Goal: Task Accomplishment & Management: Manage account settings

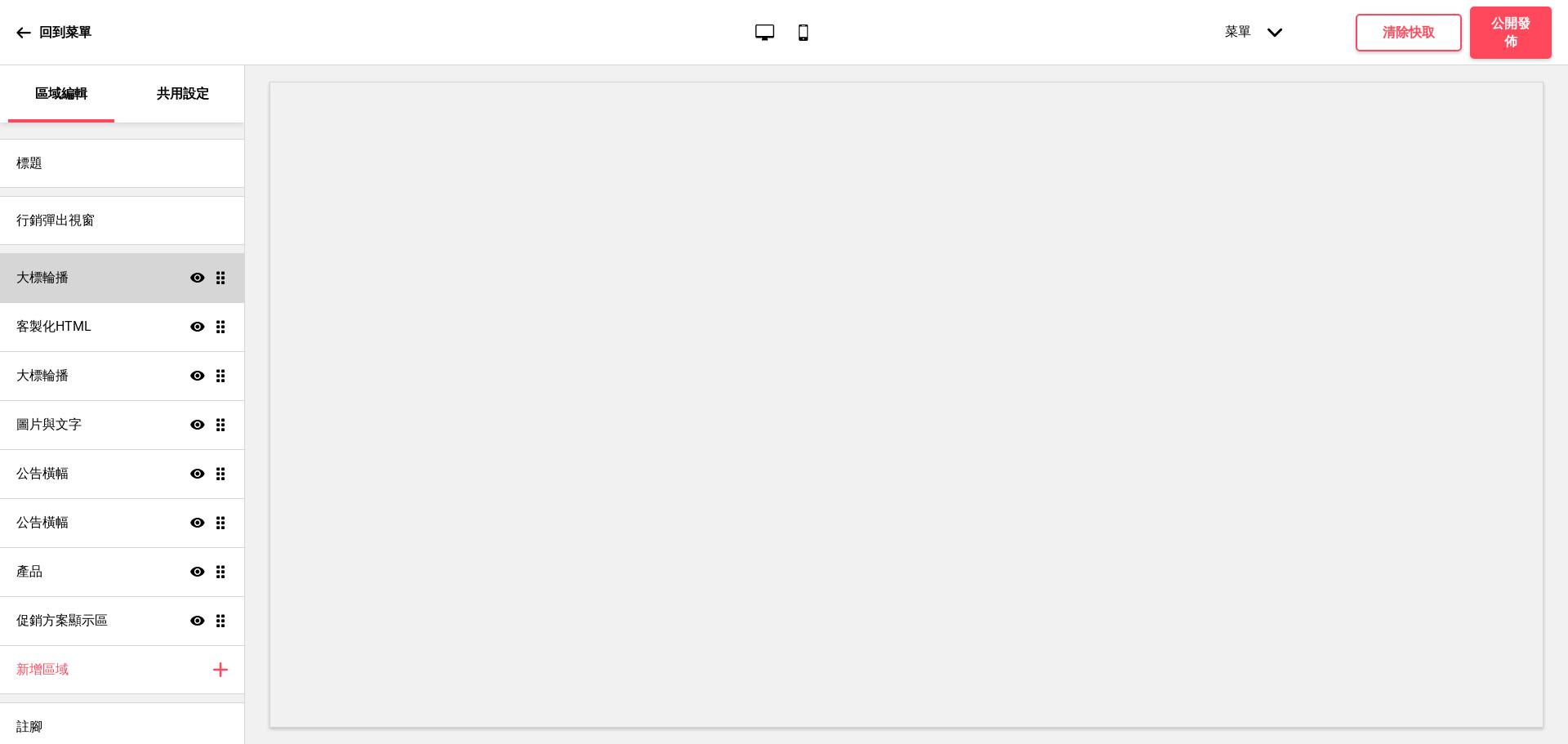
click at [105, 264] on div "大標輪播 顯示 拖曳" at bounding box center [122, 278] width 245 height 49
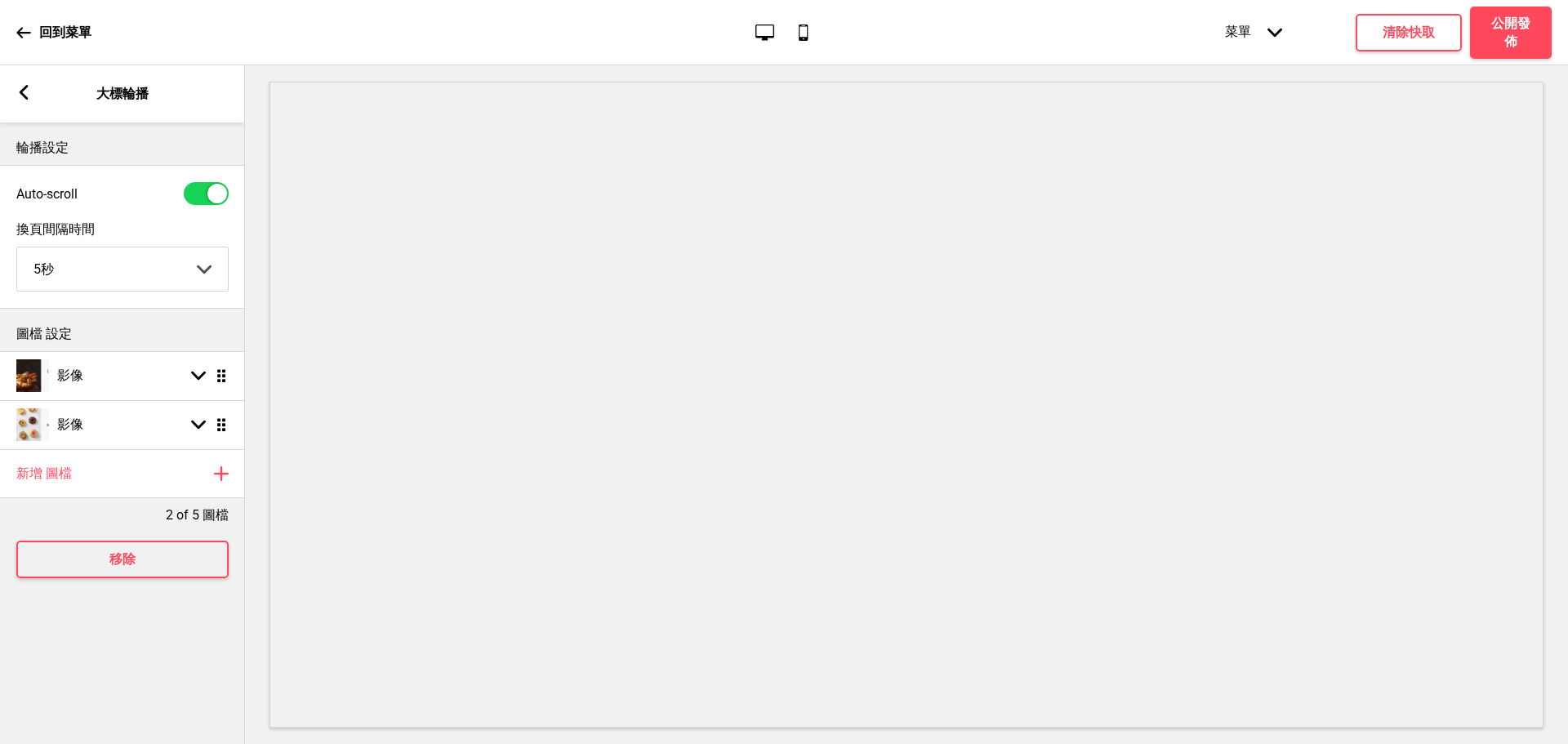
click at [24, 98] on g at bounding box center [24, 92] width 15 height 15
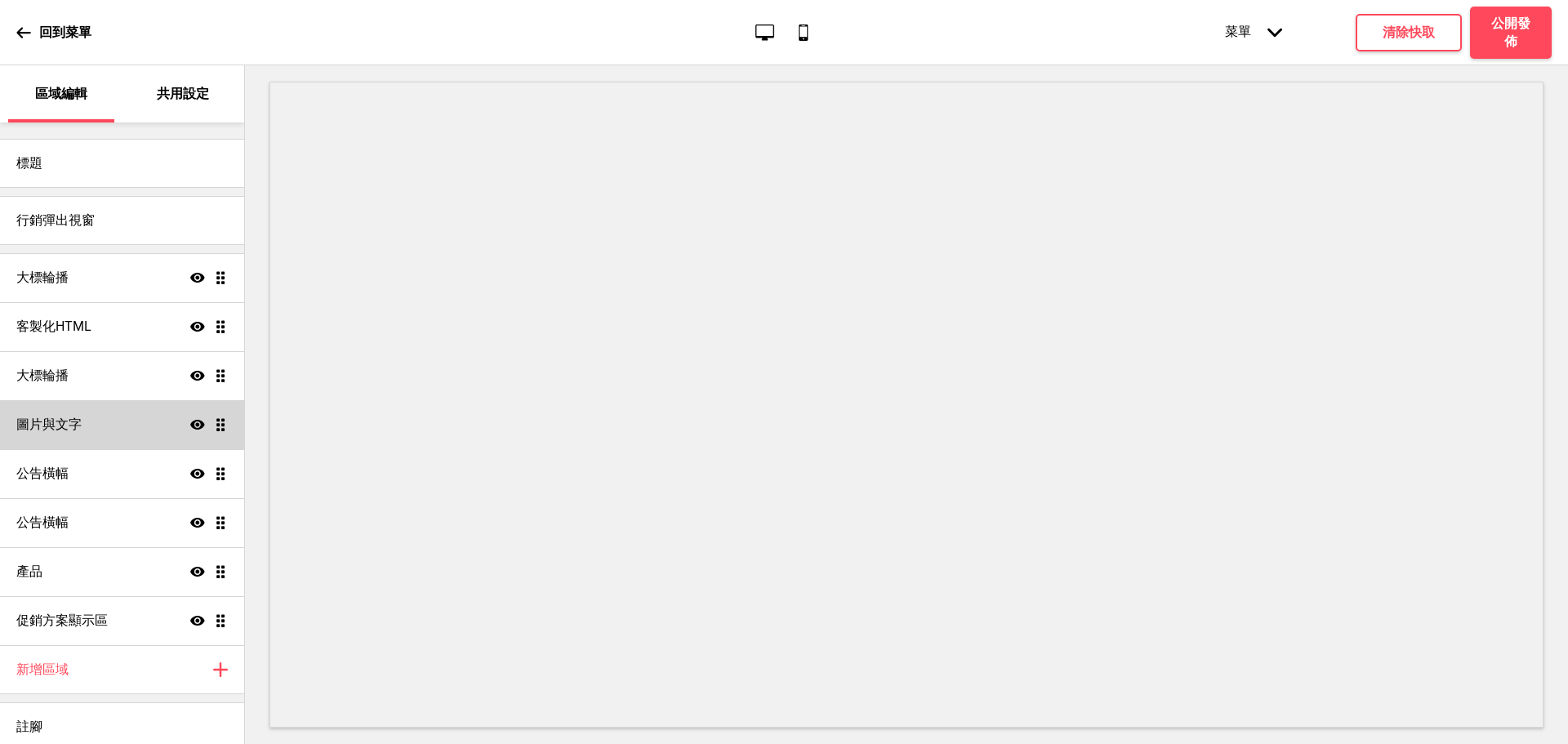
click at [76, 406] on div "圖片與文字 顯示 拖曳" at bounding box center [122, 425] width 245 height 49
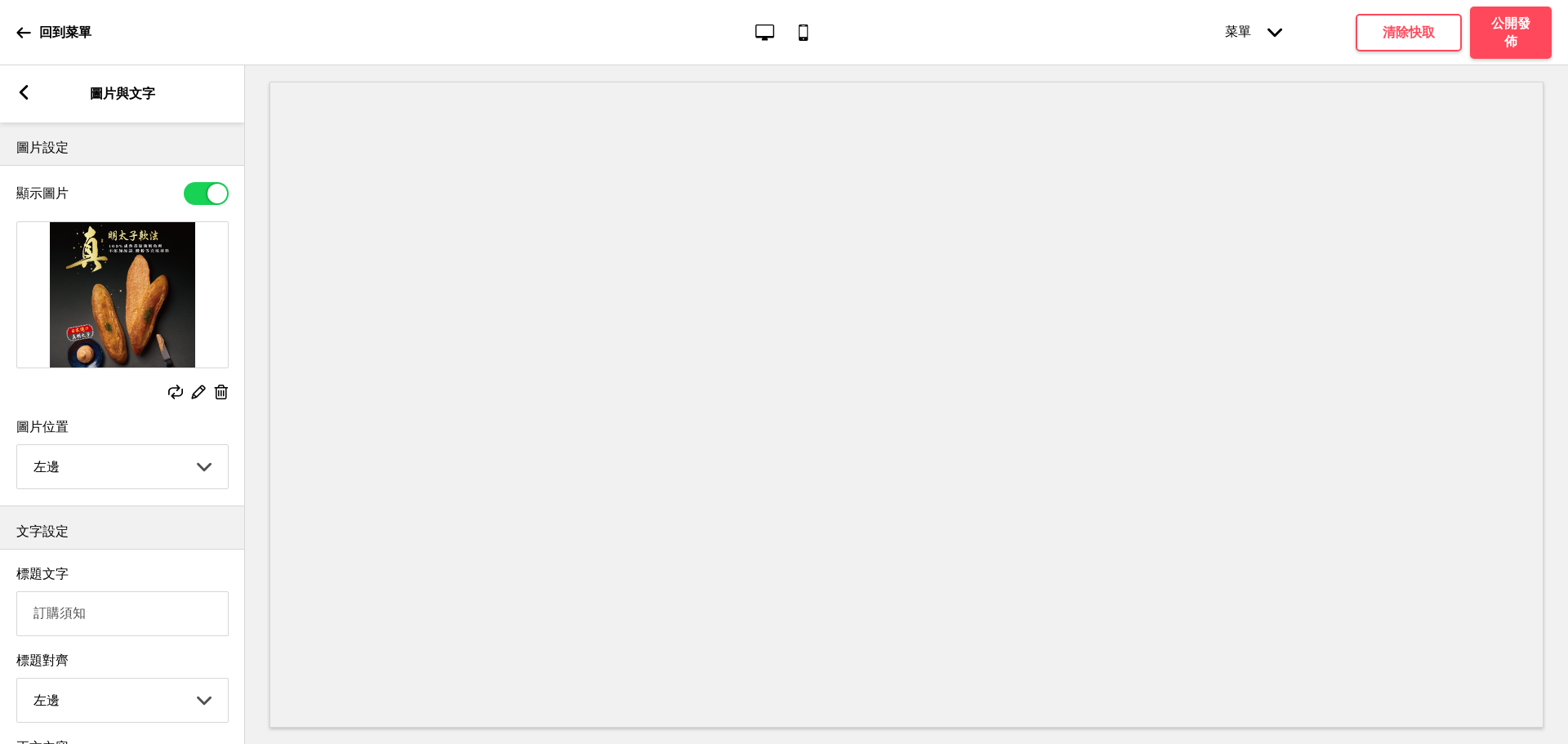
click at [169, 399] on icon "替換" at bounding box center [176, 392] width 15 height 15
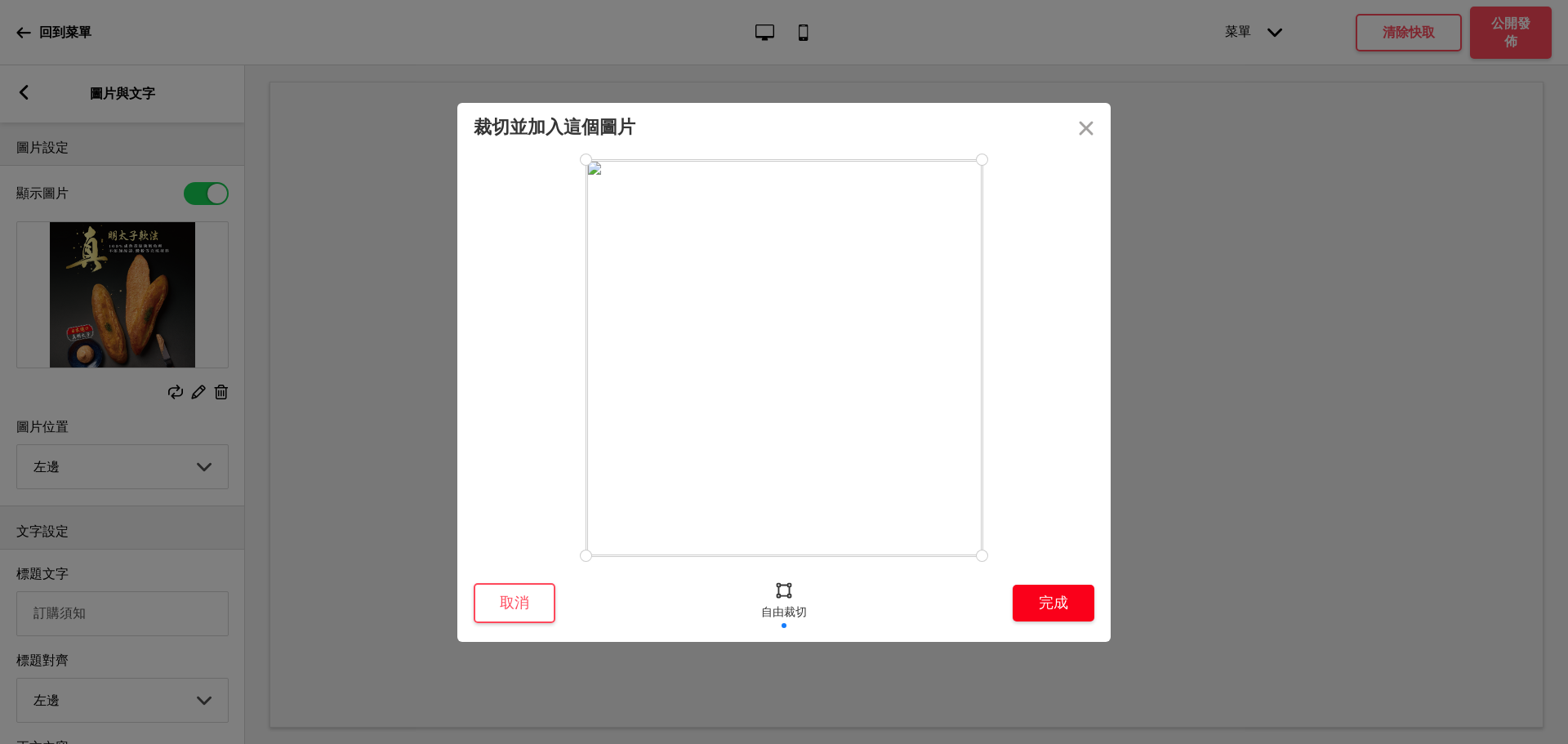
click at [1066, 593] on button "完成" at bounding box center [1053, 603] width 82 height 37
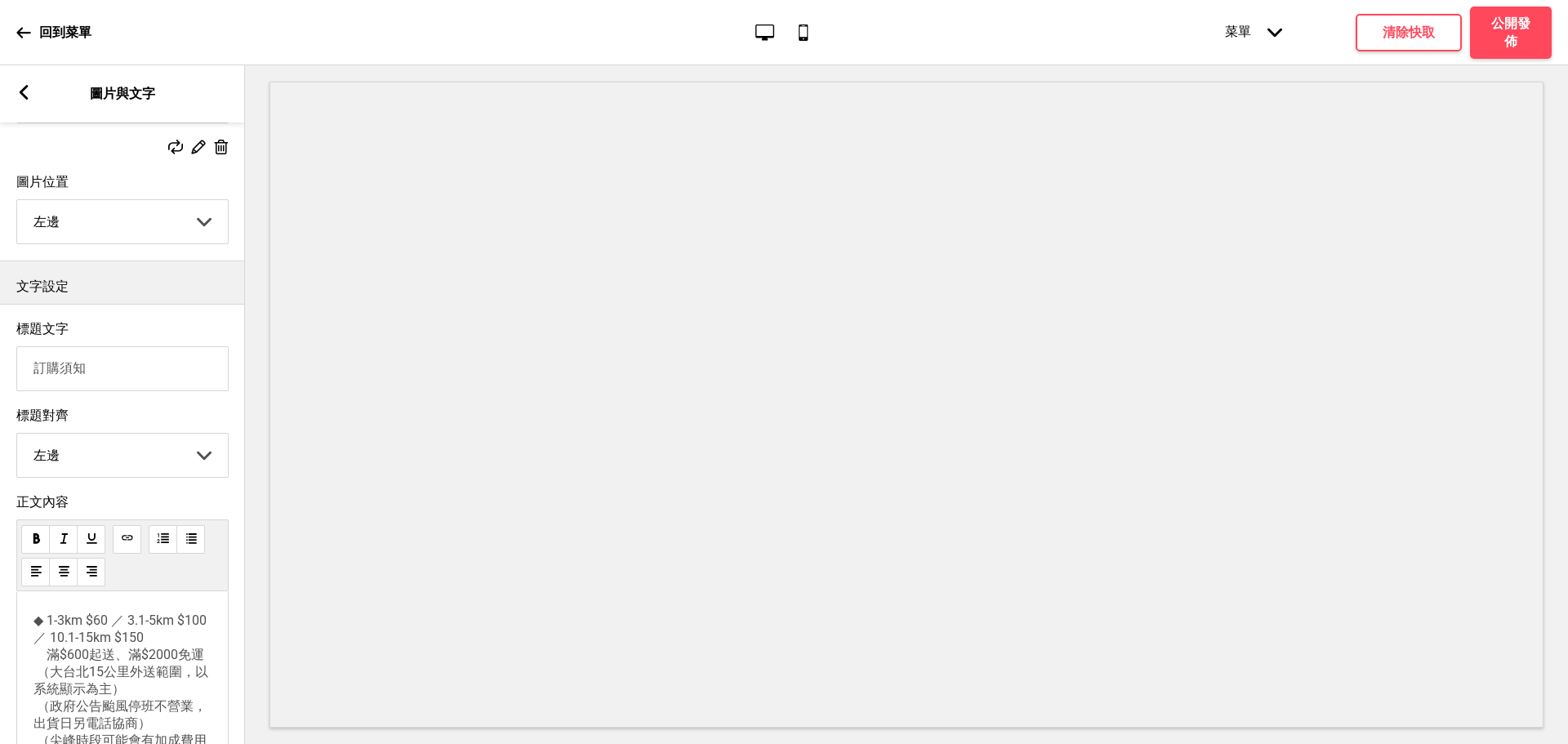
scroll to position [402, 0]
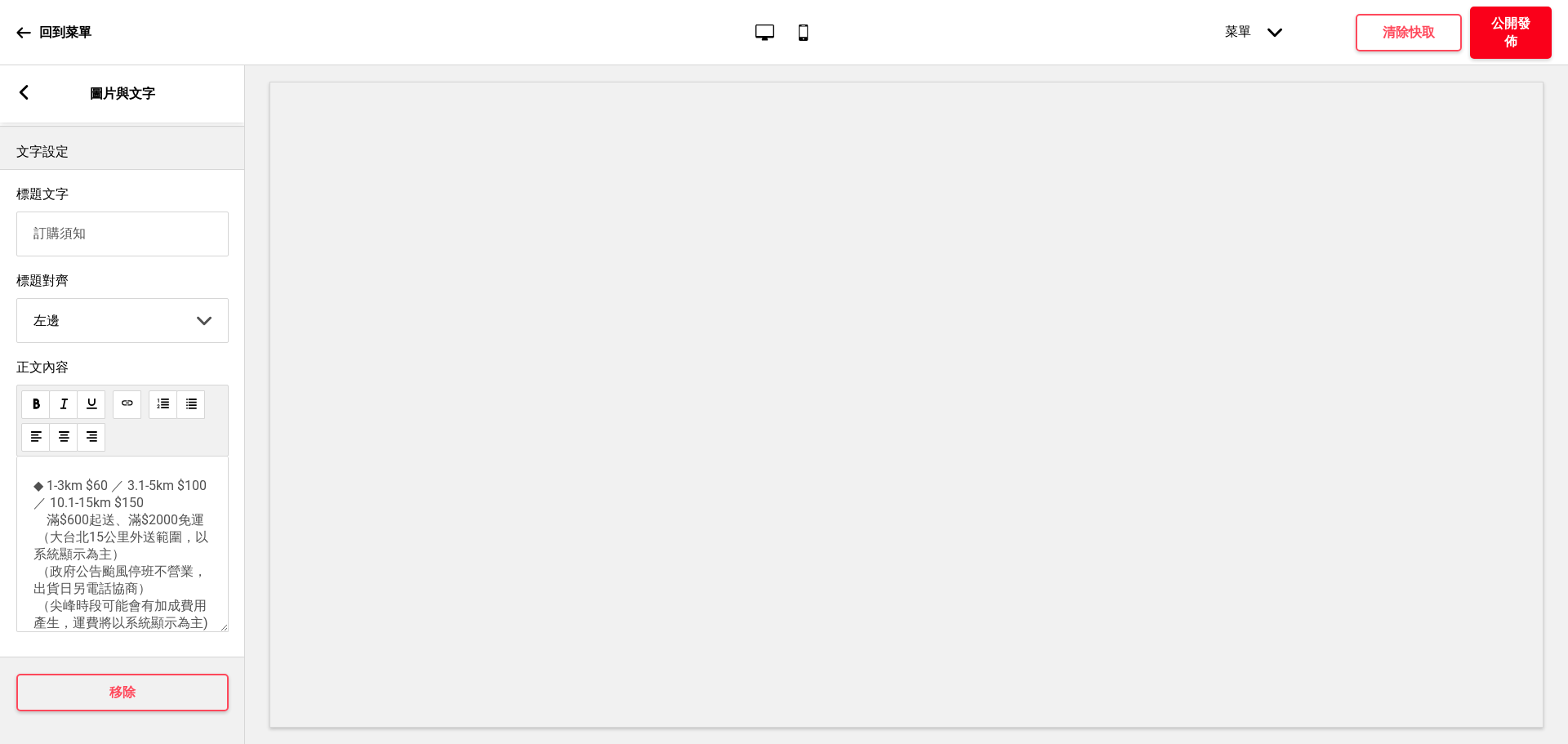
click at [1517, 15] on h4 "公開發佈" at bounding box center [1512, 33] width 49 height 36
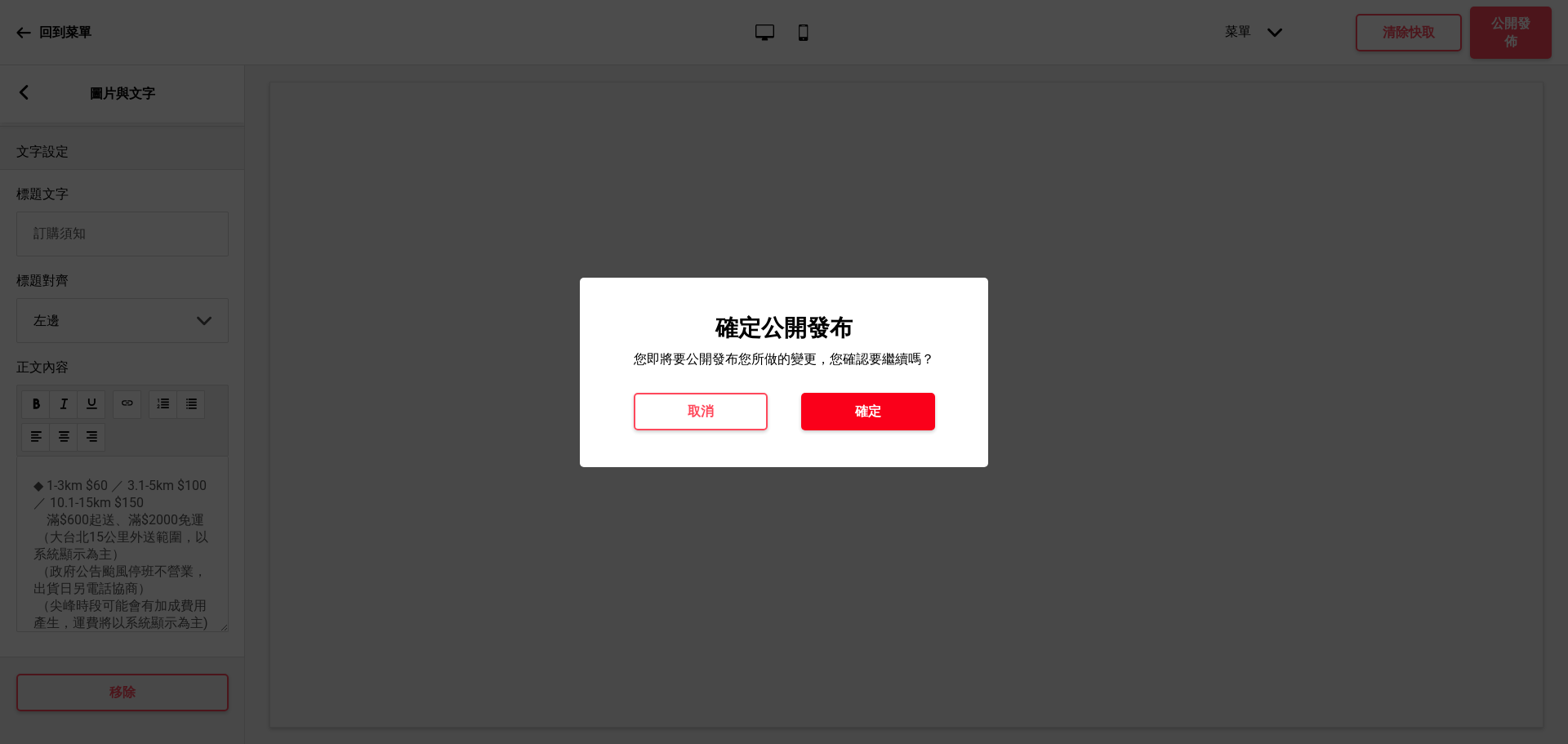
click at [895, 416] on button "確定" at bounding box center [868, 411] width 134 height 37
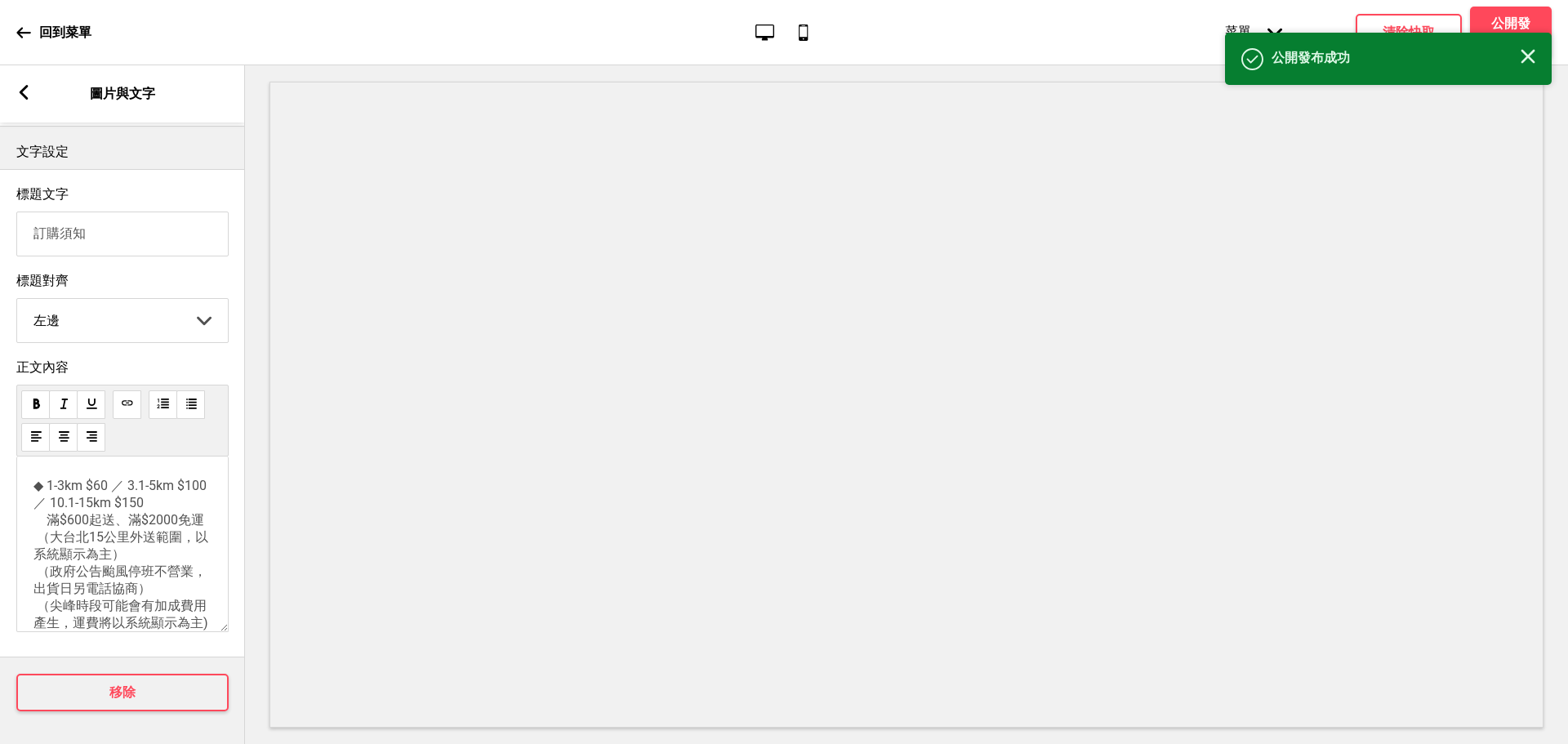
click at [24, 93] on rect at bounding box center [24, 92] width 15 height 15
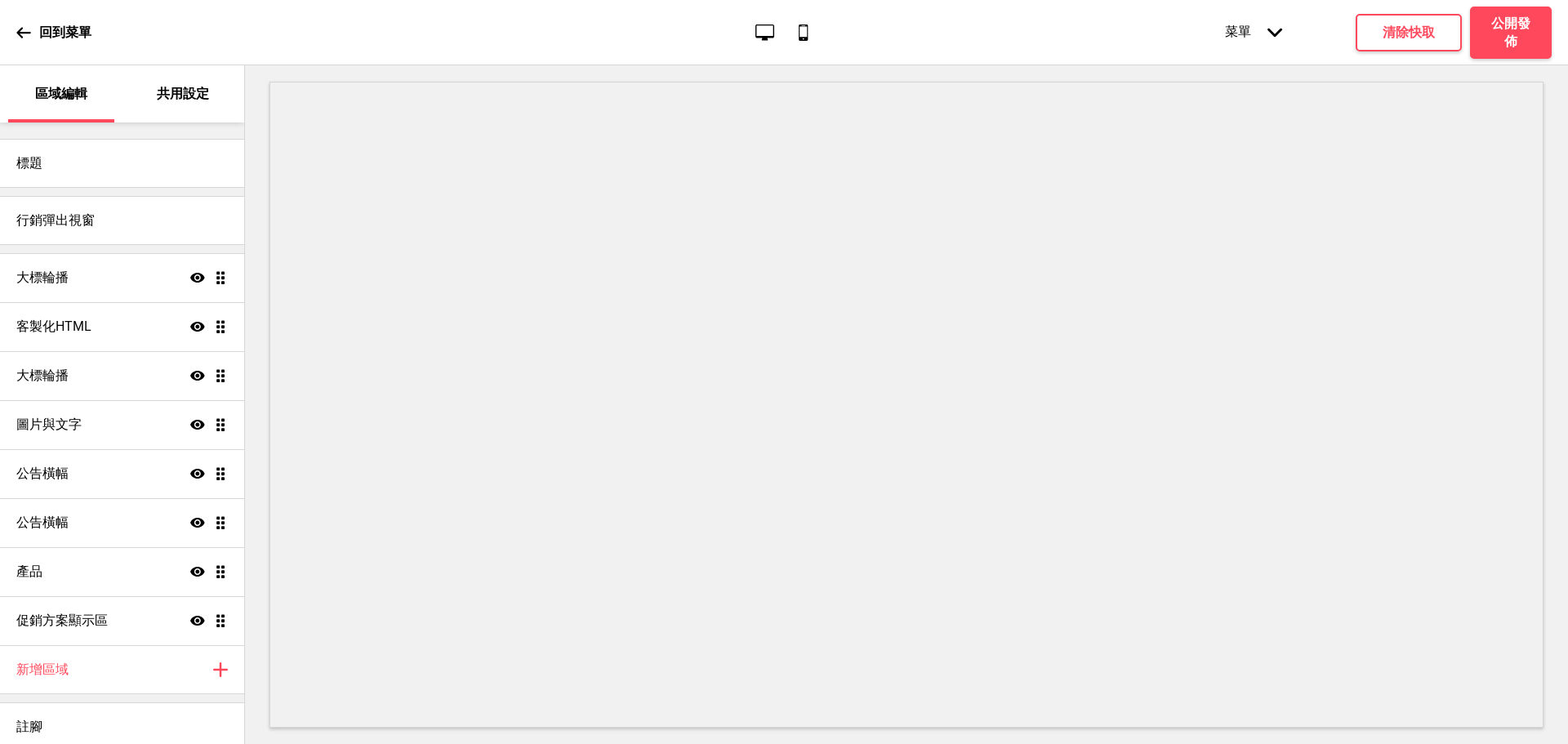
click at [12, 22] on div "回到菜單 桌面 行動電話 菜單 箭頭down 產品頁面 商店資訊 結帳 感謝您！ 條款與條件 隐私政策 付款請求 菜單 清除快取 公開發佈" at bounding box center [784, 33] width 1568 height 65
click at [21, 28] on icon at bounding box center [24, 33] width 15 height 15
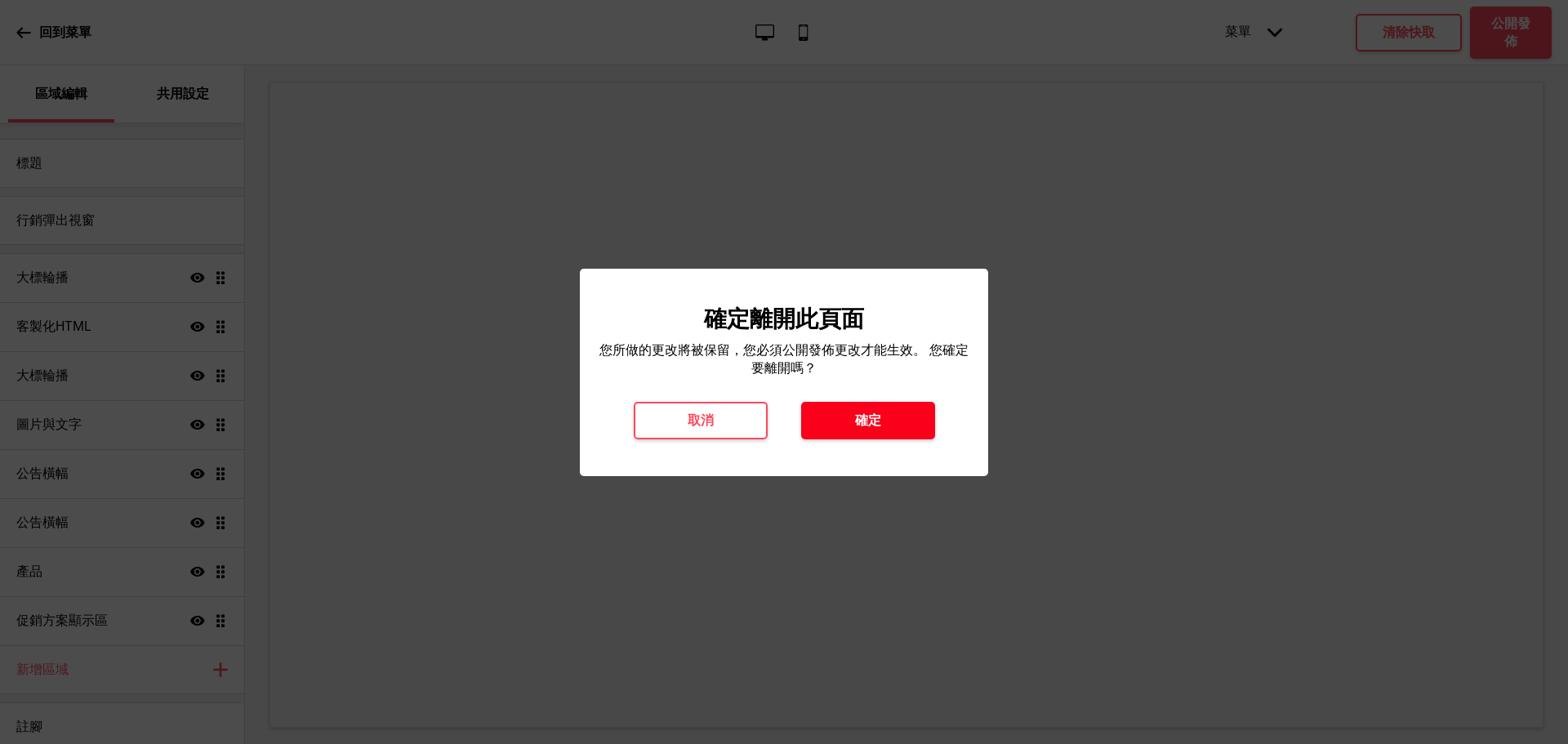
click at [904, 420] on button "確定" at bounding box center [868, 420] width 134 height 37
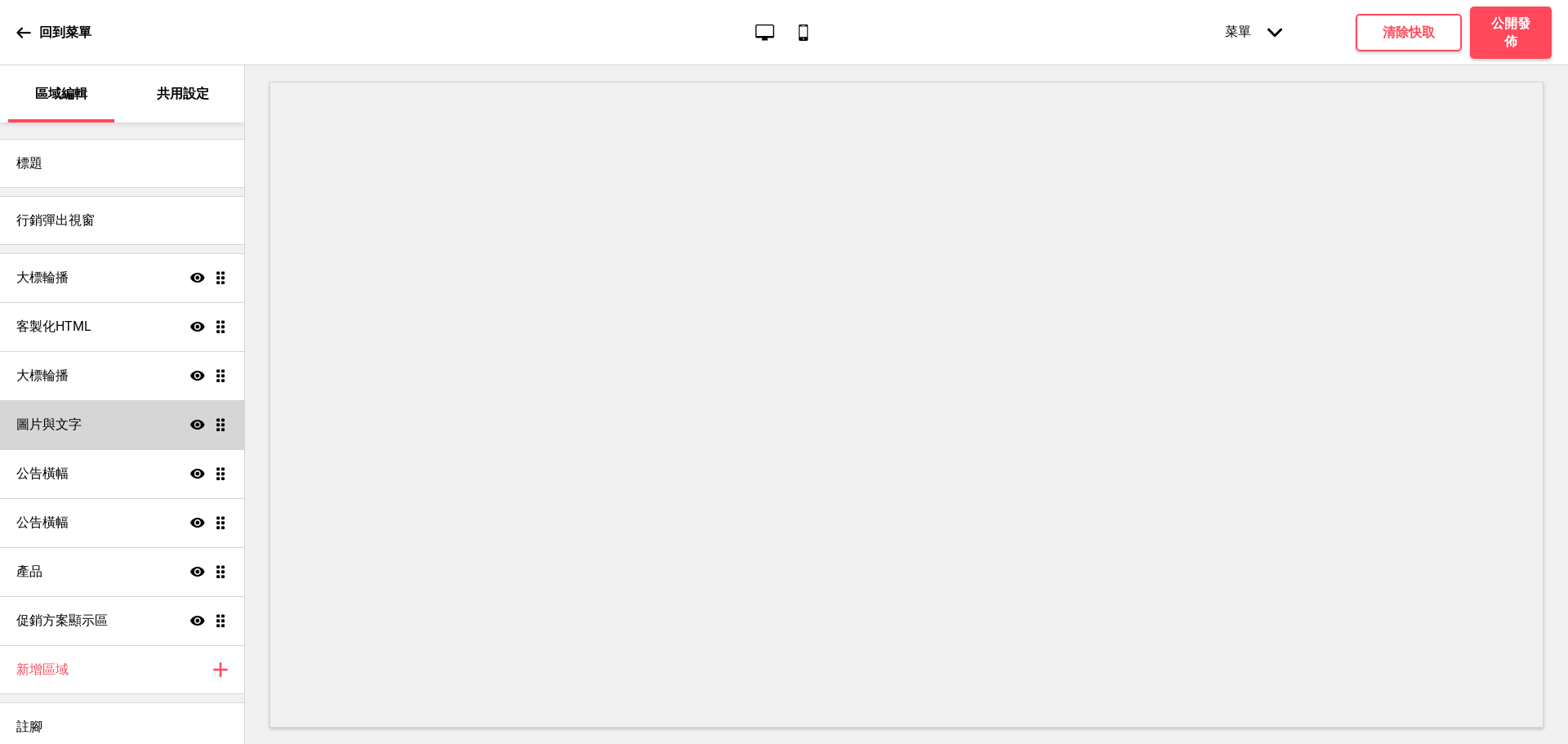
click at [39, 418] on h4 "圖片與文字" at bounding box center [49, 424] width 65 height 18
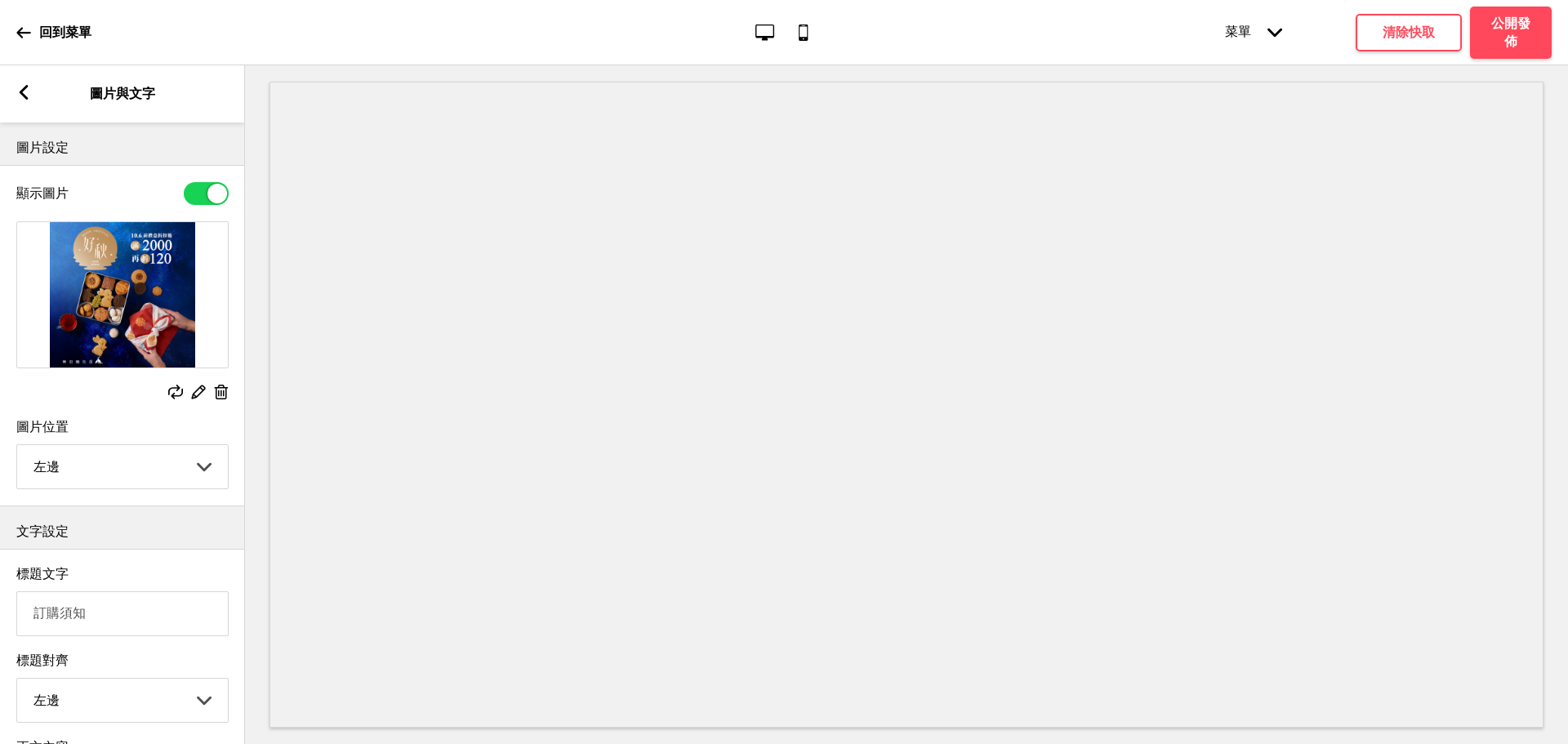
click at [12, 96] on div "箭頭left 圖片與文字" at bounding box center [122, 94] width 245 height 57
click at [21, 27] on icon at bounding box center [24, 33] width 15 height 15
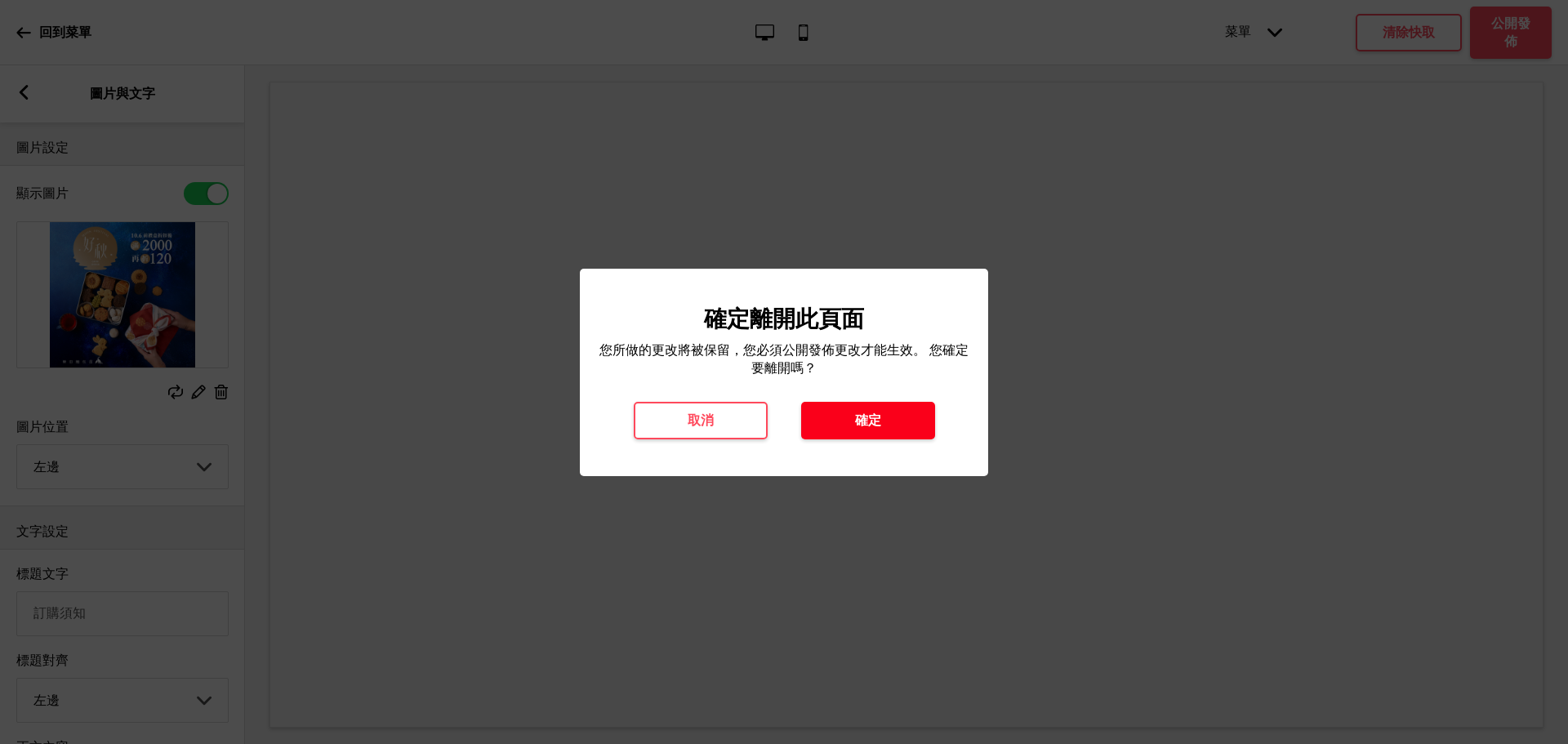
click at [898, 417] on button "確定" at bounding box center [868, 420] width 134 height 37
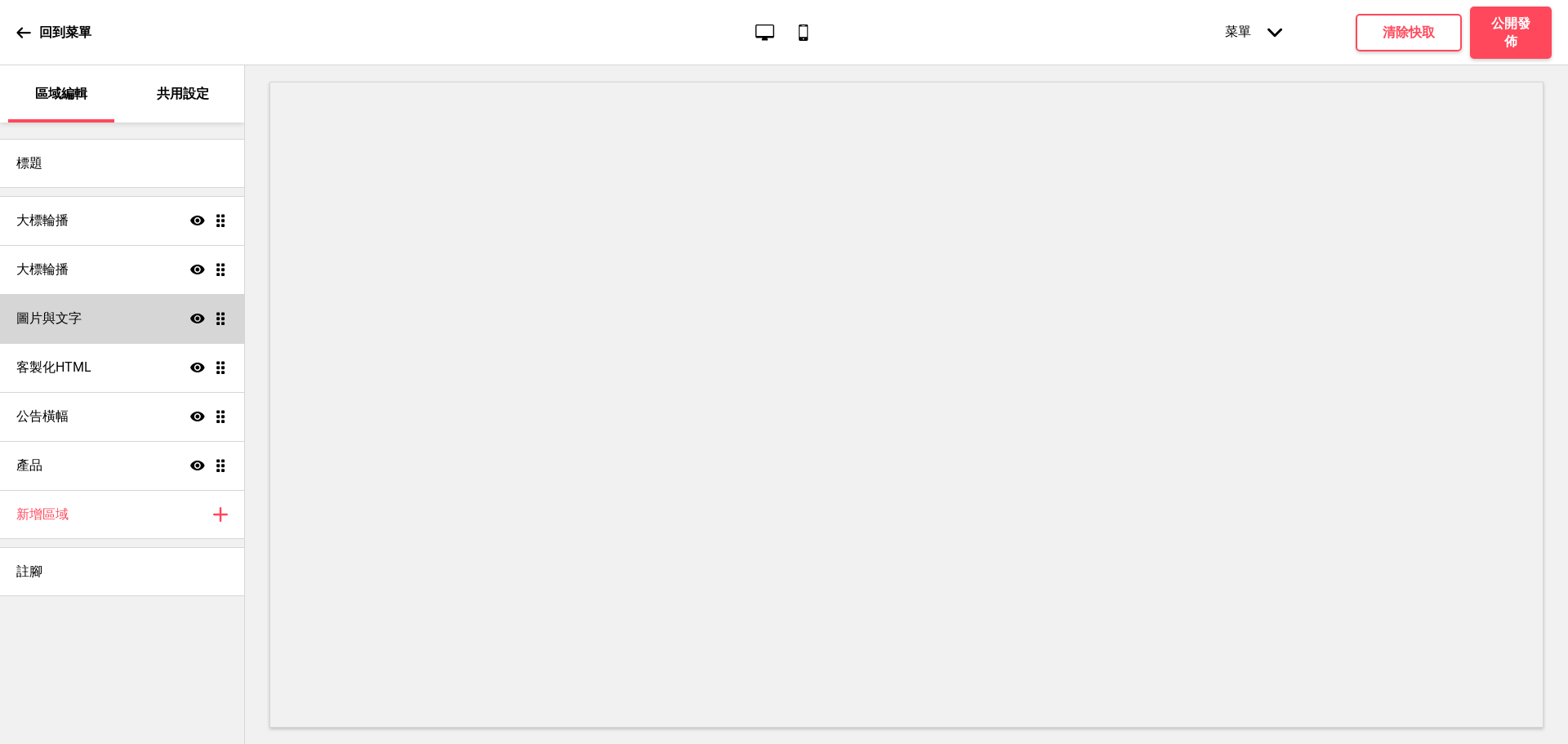
click at [82, 321] on div "圖片與文字 顯示 拖曳" at bounding box center [122, 319] width 245 height 49
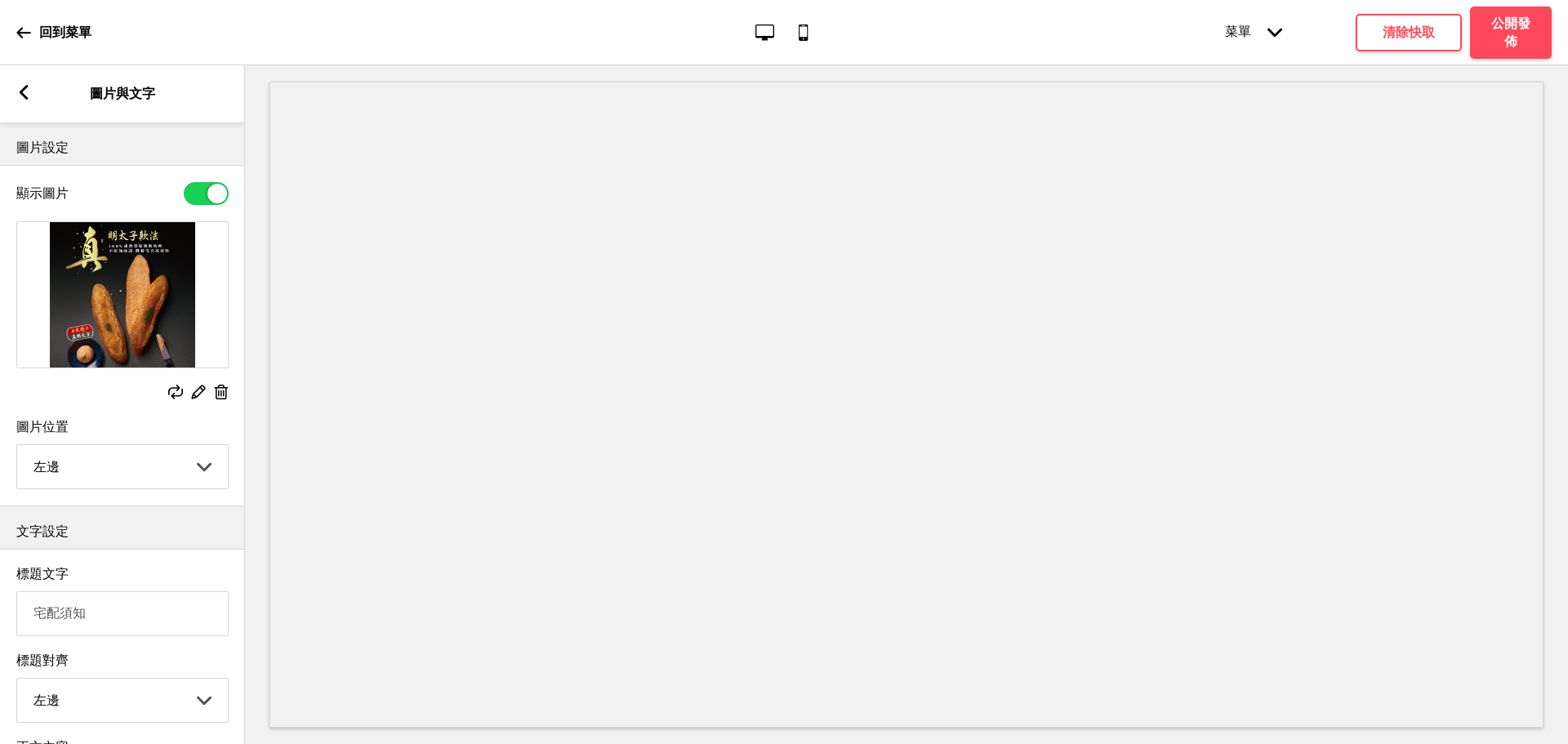
click at [178, 393] on rect at bounding box center [176, 392] width 15 height 15
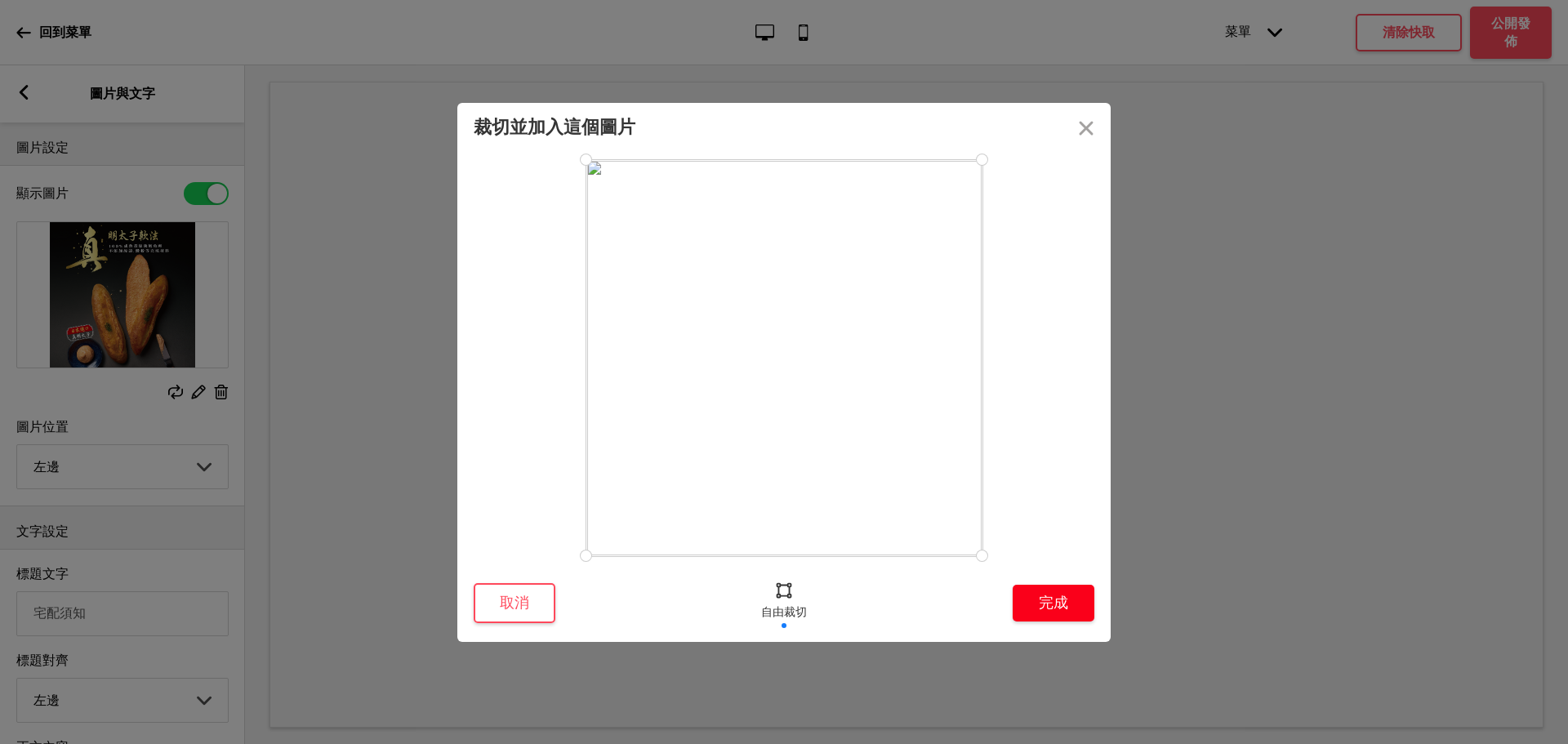
click at [1068, 610] on button "完成" at bounding box center [1053, 603] width 82 height 37
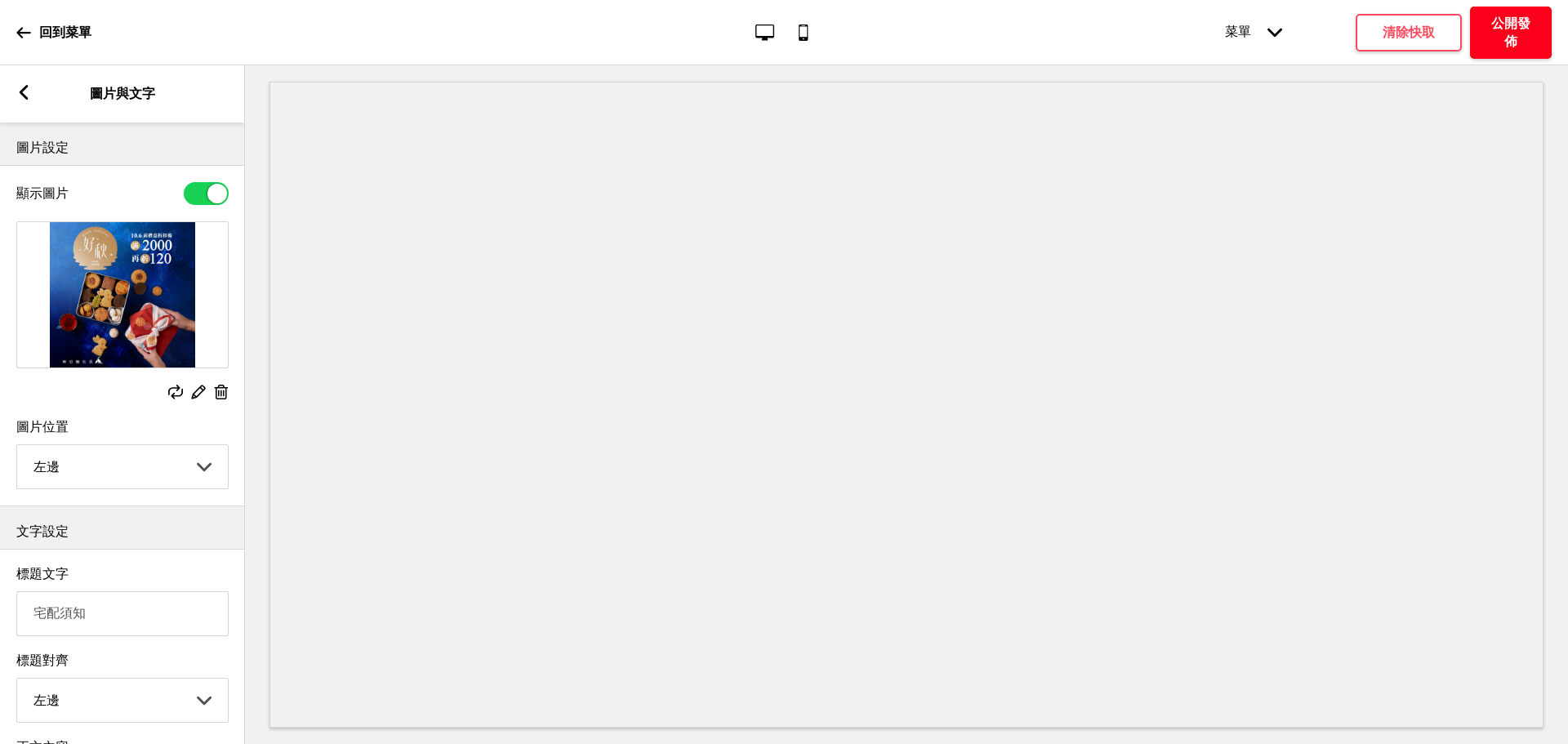
click at [1512, 34] on h4 "公開發佈" at bounding box center [1512, 33] width 49 height 36
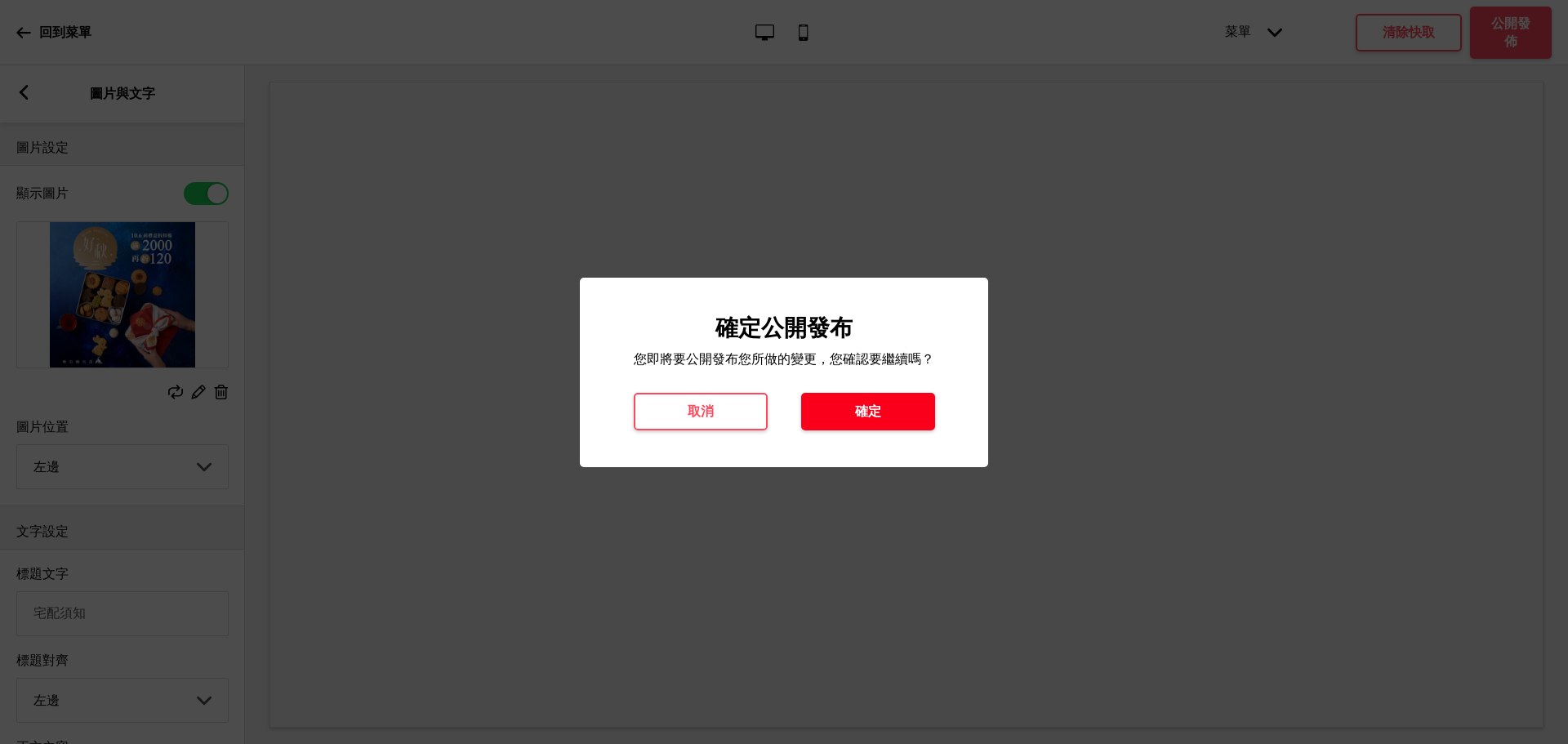
click at [899, 394] on button "確定" at bounding box center [868, 411] width 134 height 37
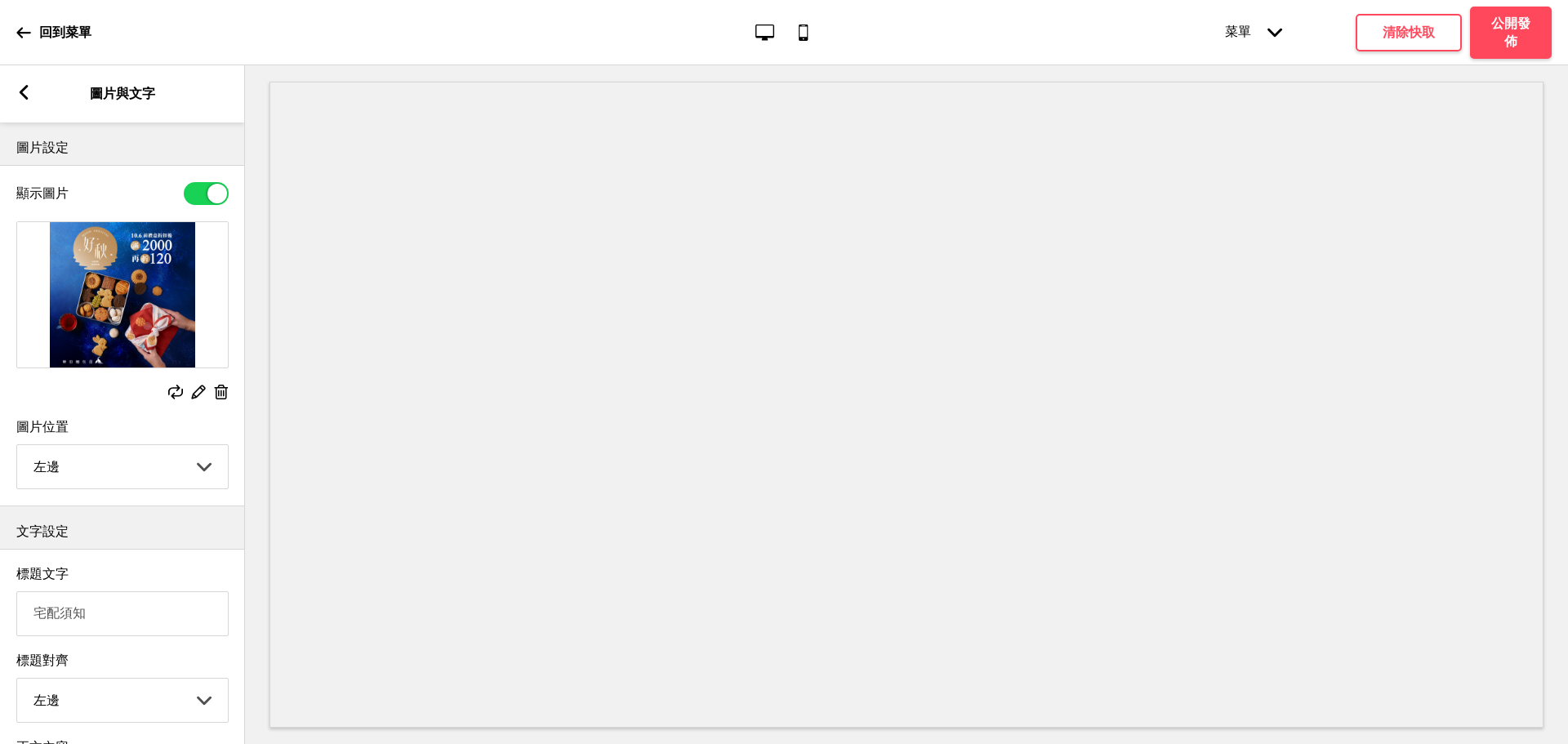
click at [23, 22] on div "回到菜單" at bounding box center [54, 33] width 75 height 44
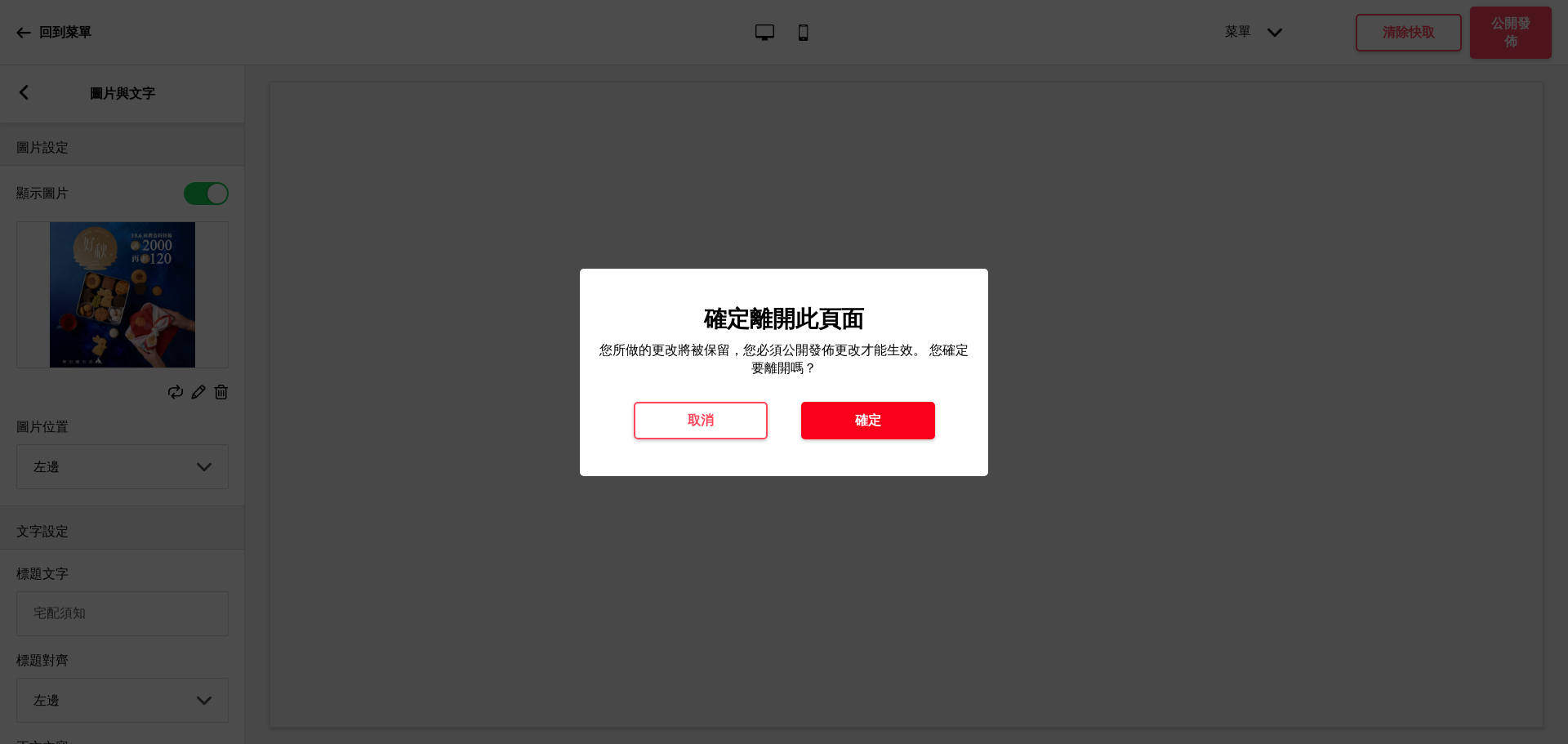
click at [867, 423] on h4 "確定" at bounding box center [868, 420] width 26 height 18
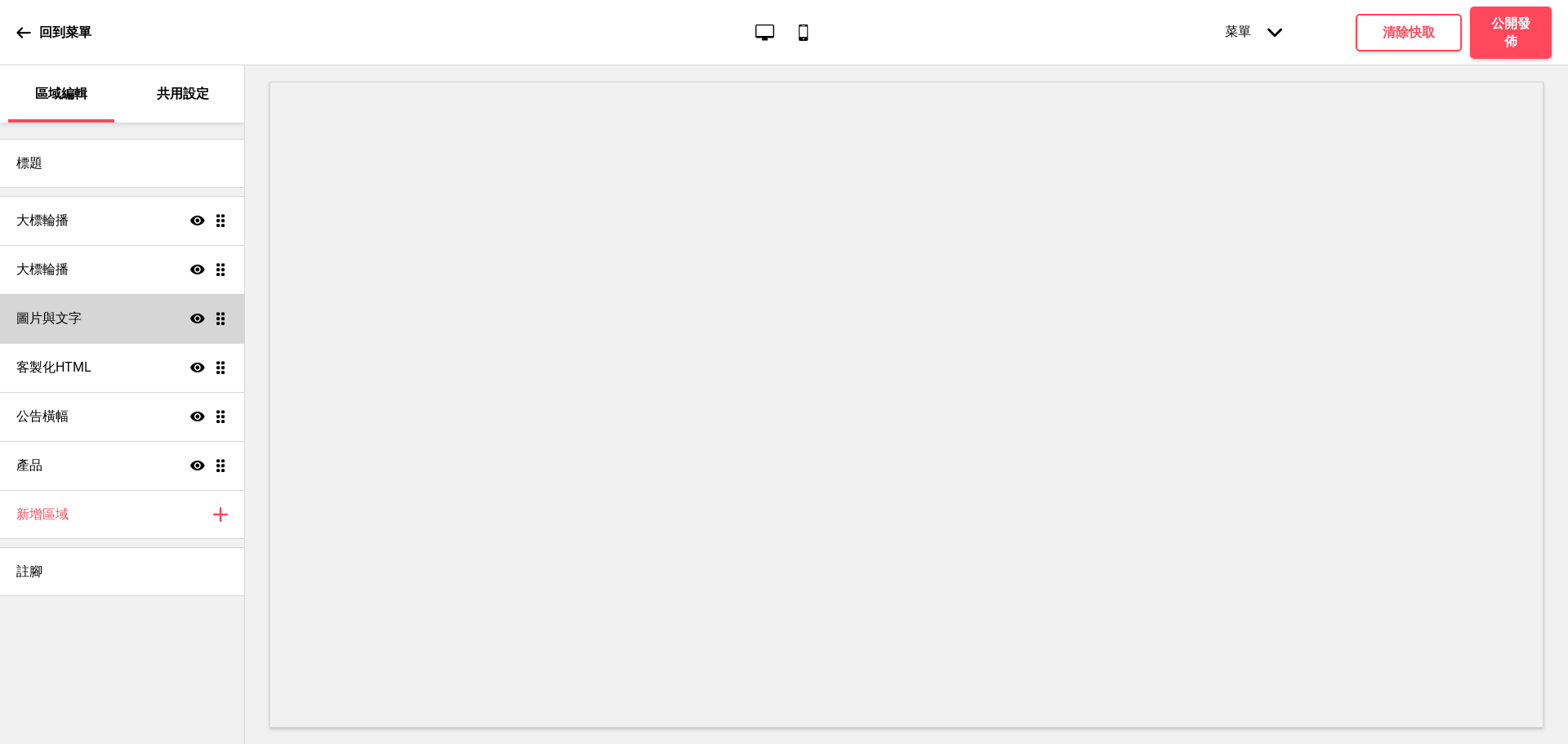
click at [84, 312] on div "圖片與文字 顯示 拖曳" at bounding box center [122, 319] width 245 height 49
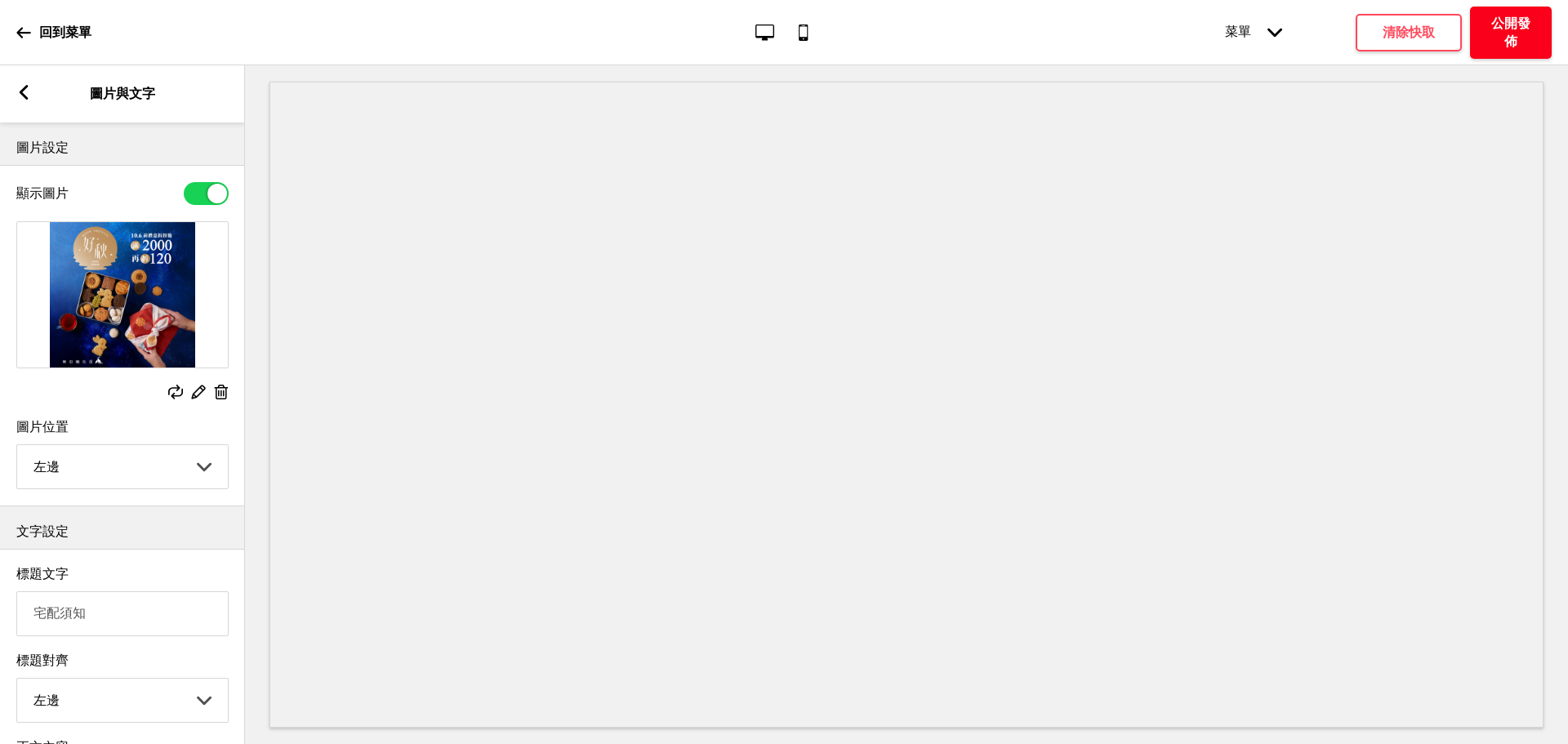
click at [1510, 17] on h4 "公開發佈" at bounding box center [1512, 33] width 49 height 36
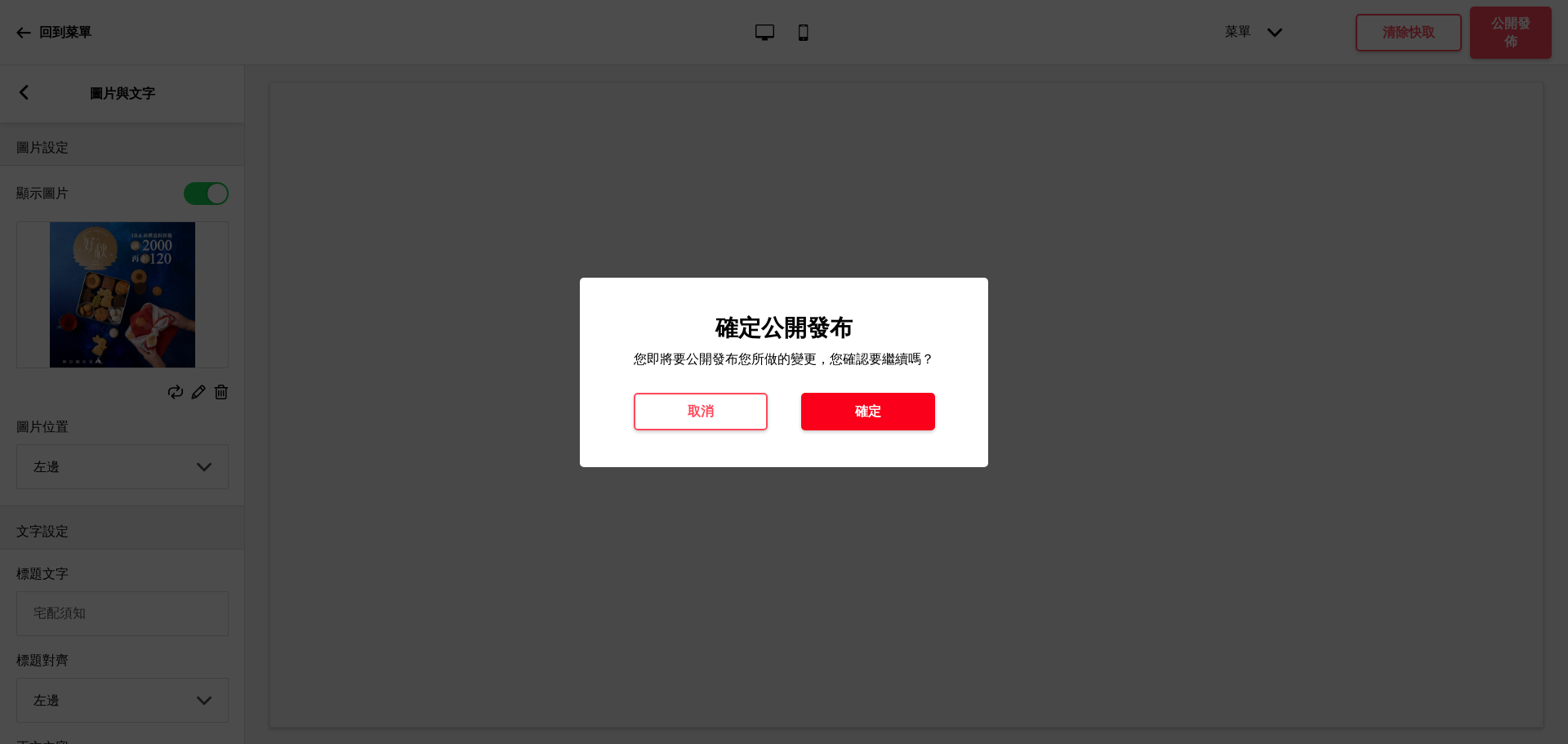
click at [861, 401] on button "確定" at bounding box center [868, 411] width 134 height 37
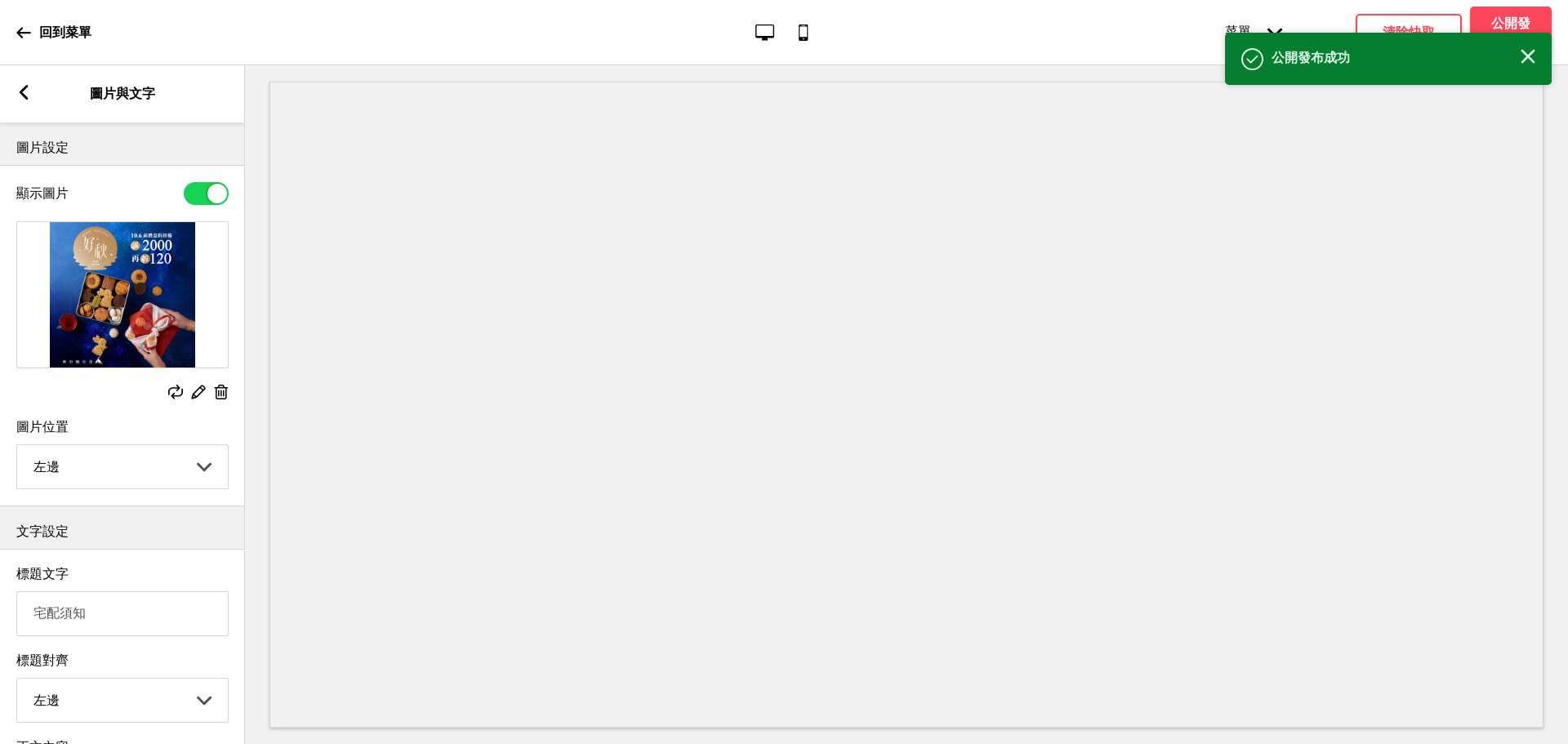
click at [13, 33] on div "回到菜單 桌面 行動電話 菜單 箭頭down 產品頁面 商店資訊 結帳 感謝您！ 條款與條件 隐私政策 付款請求 菜單 清除快取 公開發佈" at bounding box center [784, 33] width 1568 height 65
click at [23, 29] on icon at bounding box center [24, 33] width 15 height 15
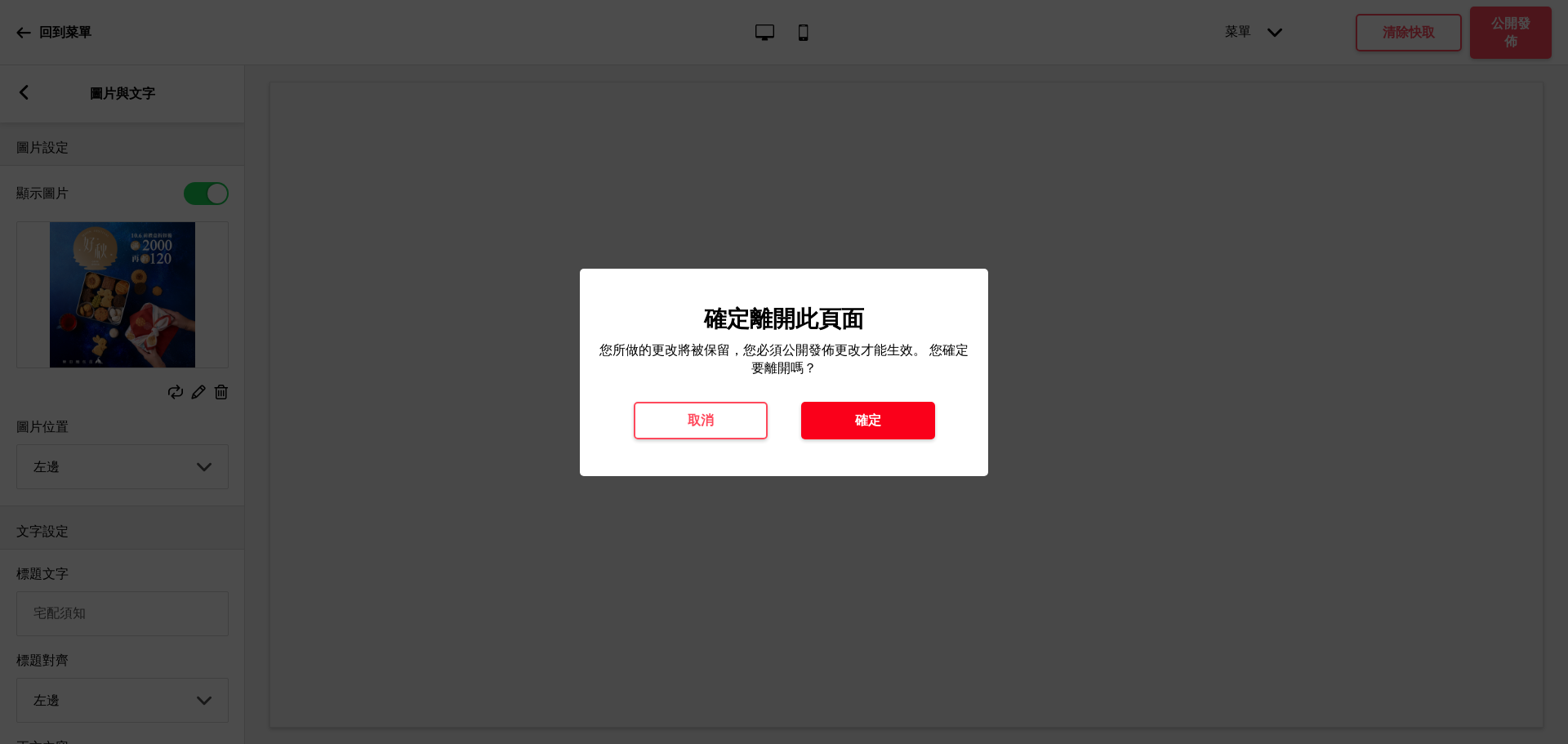
click at [870, 413] on h4 "確定" at bounding box center [868, 420] width 26 height 18
